Goal: Navigation & Orientation: Find specific page/section

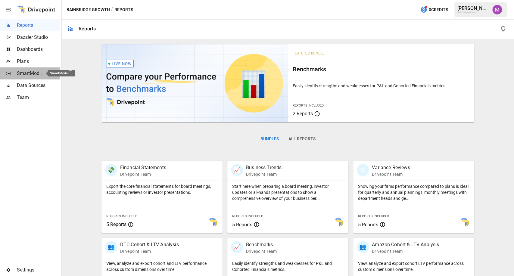
click at [27, 70] on span "SmartModel ™" at bounding box center [30, 73] width 26 height 7
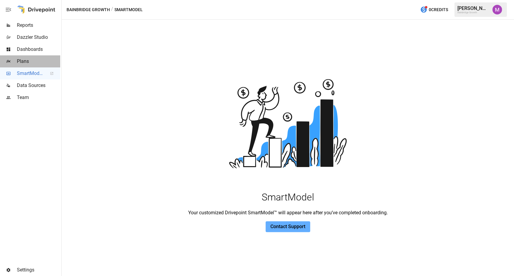
click at [29, 60] on span "Plans" at bounding box center [38, 61] width 43 height 7
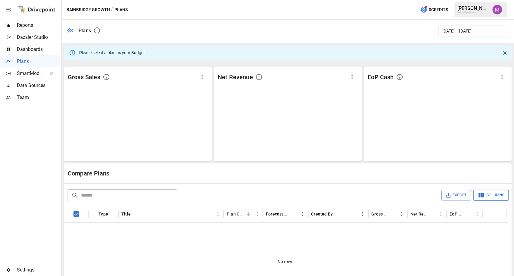
click at [499, 6] on img "Umer Muhammed" at bounding box center [497, 10] width 10 height 10
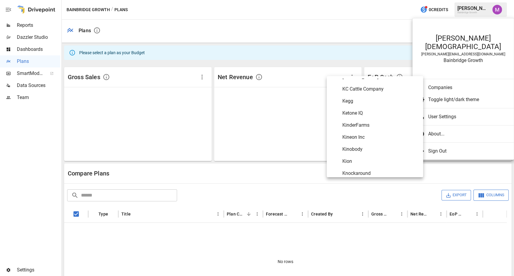
scroll to position [1860, 0]
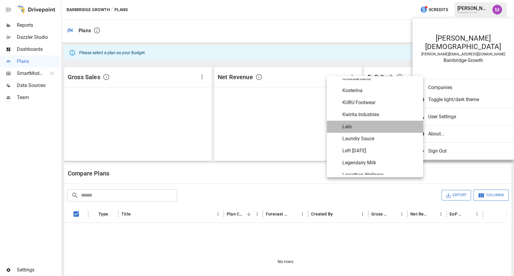
click at [381, 129] on span "Lalo" at bounding box center [380, 126] width 76 height 7
